Goal: Information Seeking & Learning: Learn about a topic

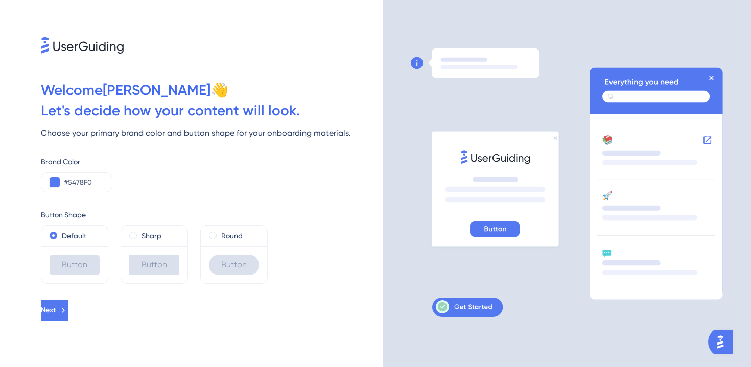
click at [185, 133] on div "Choose your primary brand color and button shape for your onboarding materials." at bounding box center [212, 133] width 342 height 12
click at [202, 134] on div "Choose your primary brand color and button shape for your onboarding materials." at bounding box center [212, 133] width 342 height 12
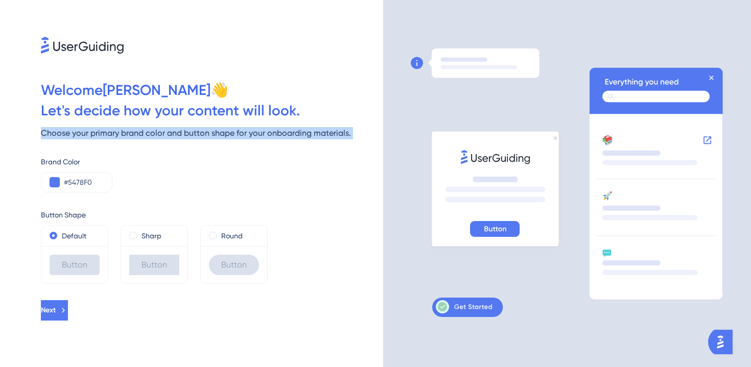
click at [202, 134] on div "Choose your primary brand color and button shape for your onboarding materials." at bounding box center [212, 133] width 342 height 12
click at [224, 135] on div "Choose your primary brand color and button shape for your onboarding materials." at bounding box center [212, 133] width 342 height 12
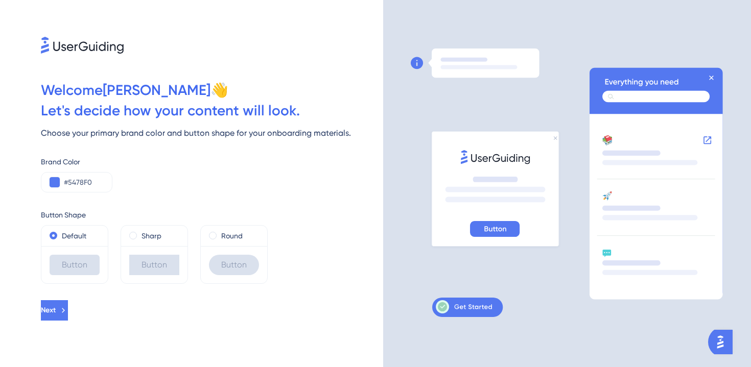
click at [224, 135] on div "Choose your primary brand color and button shape for your onboarding materials." at bounding box center [212, 133] width 342 height 12
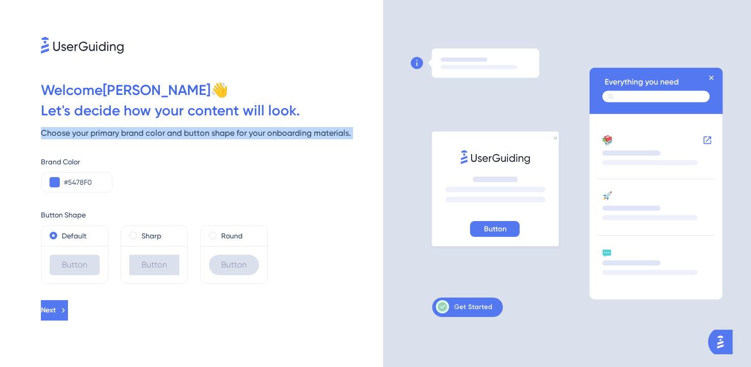
click at [224, 135] on div "Choose your primary brand color and button shape for your onboarding materials." at bounding box center [212, 133] width 342 height 12
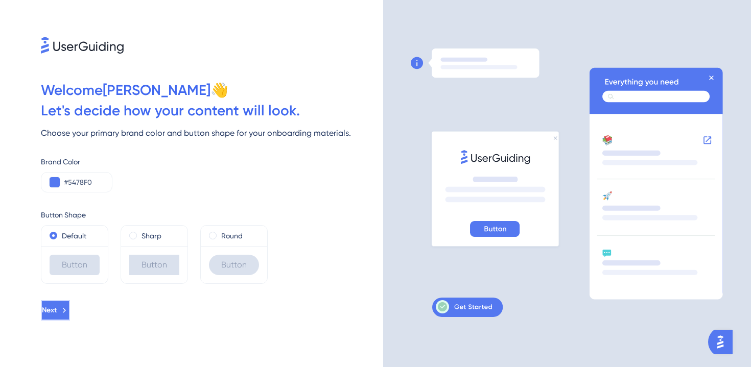
click at [57, 314] on span "Next" at bounding box center [49, 310] width 15 height 12
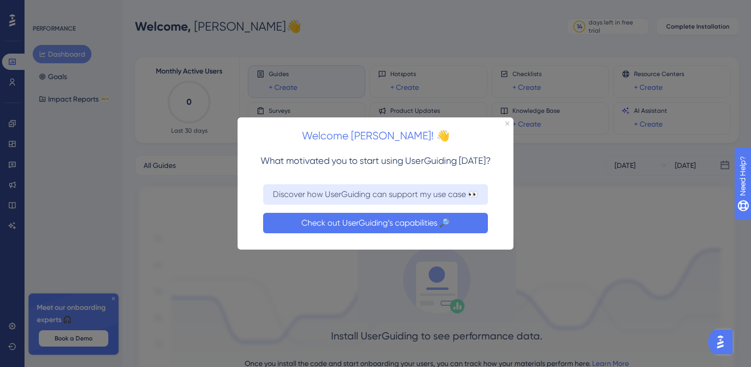
click at [332, 227] on button "Check out UserGuiding’s capabilities 🔎" at bounding box center [375, 222] width 225 height 20
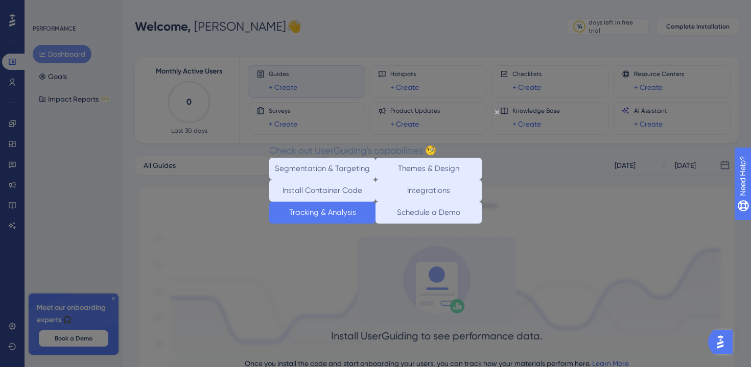
click at [306, 224] on button "Tracking & Analysis" at bounding box center [322, 213] width 106 height 22
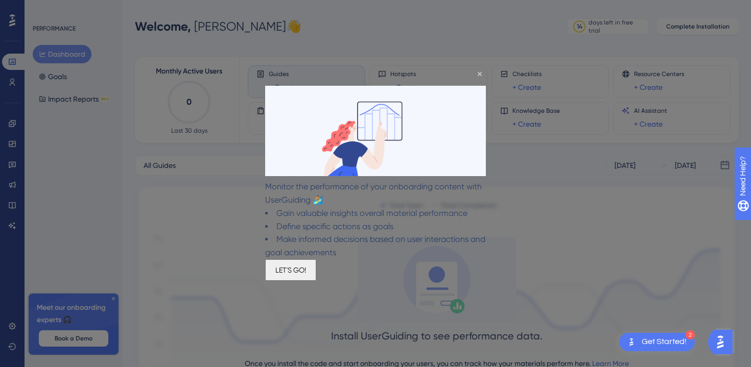
click at [323, 207] on li "Gain valuable insights overall material performance" at bounding box center [375, 213] width 221 height 13
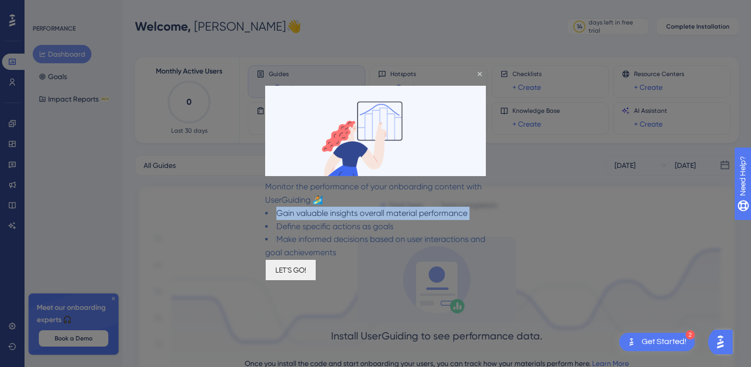
click at [323, 207] on li "Gain valuable insights overall material performance" at bounding box center [375, 213] width 221 height 13
click at [320, 225] on li "Define specific actions as goals" at bounding box center [375, 226] width 221 height 13
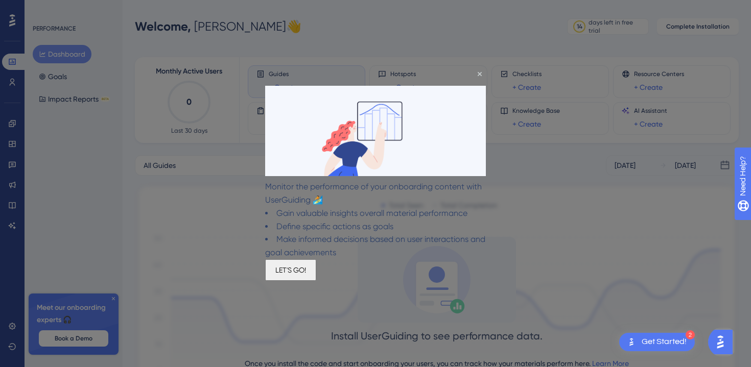
click at [320, 225] on li "Define specific actions as goals" at bounding box center [375, 226] width 221 height 13
click at [330, 241] on li "Make informed decisions based on user interactions and goal achievements" at bounding box center [375, 246] width 221 height 27
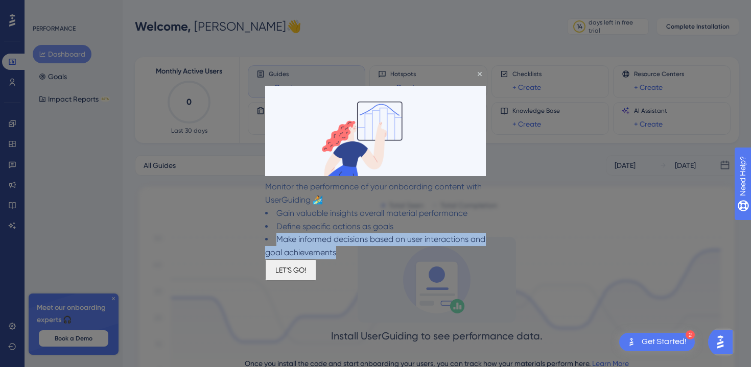
click at [330, 241] on li "Make informed decisions based on user interactions and goal achievements" at bounding box center [375, 246] width 221 height 27
click at [316, 280] on button "LET'S GO!" at bounding box center [290, 269] width 51 height 21
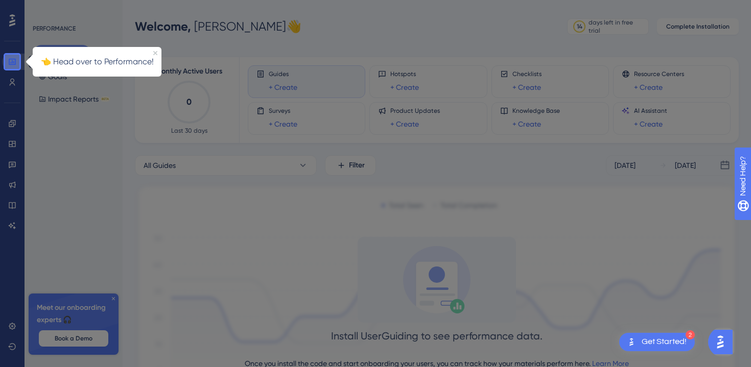
click at [15, 62] on icon at bounding box center [12, 62] width 7 height 6
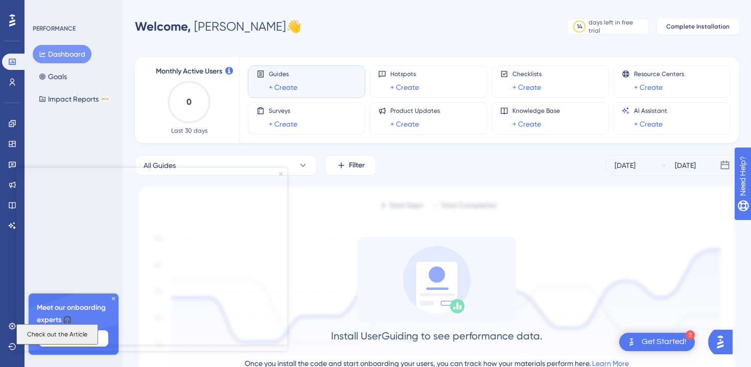
click at [280, 175] on icon "Close Preview" at bounding box center [281, 174] width 4 height 4
